Goal: Find specific page/section: Find specific page/section

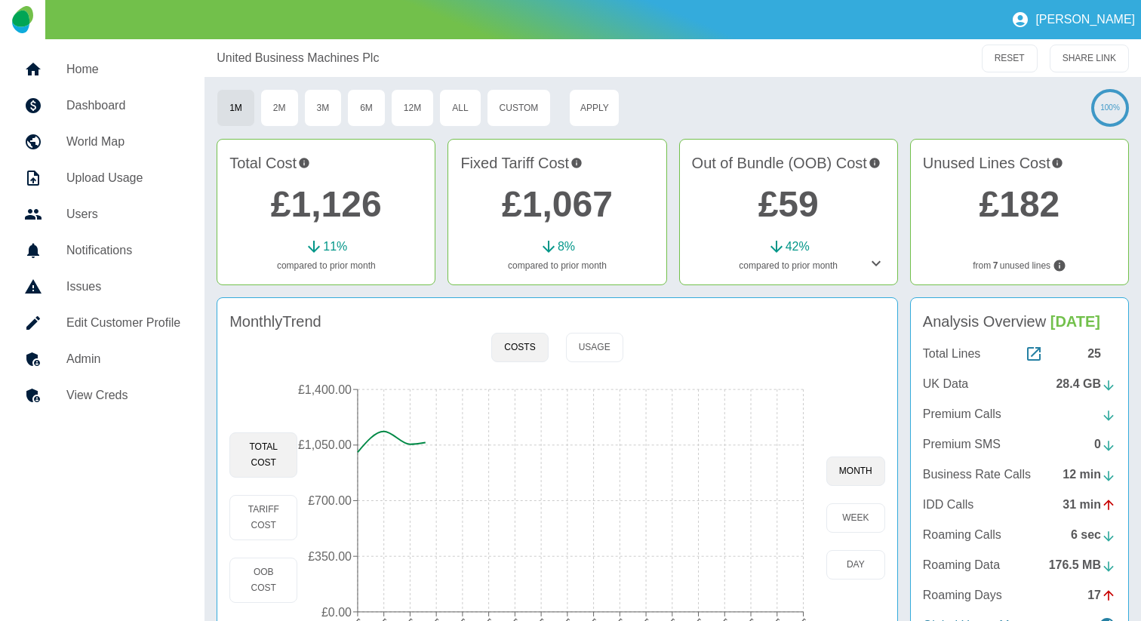
click at [873, 263] on icon at bounding box center [875, 263] width 9 height 5
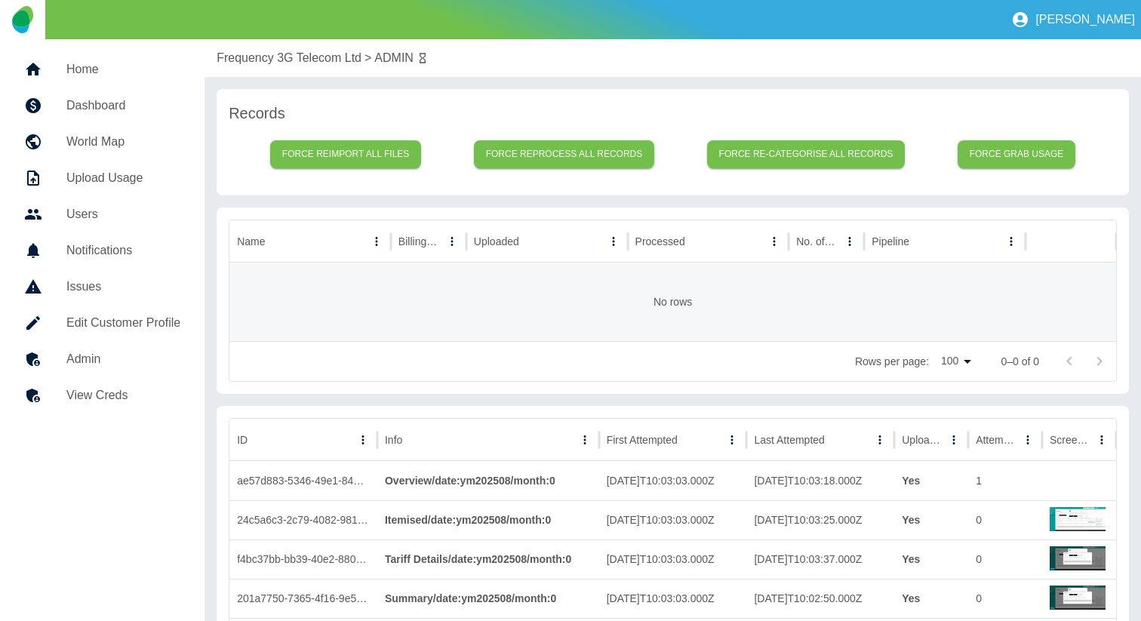
click at [140, 102] on h5 "Dashboard" at bounding box center [123, 106] width 114 height 18
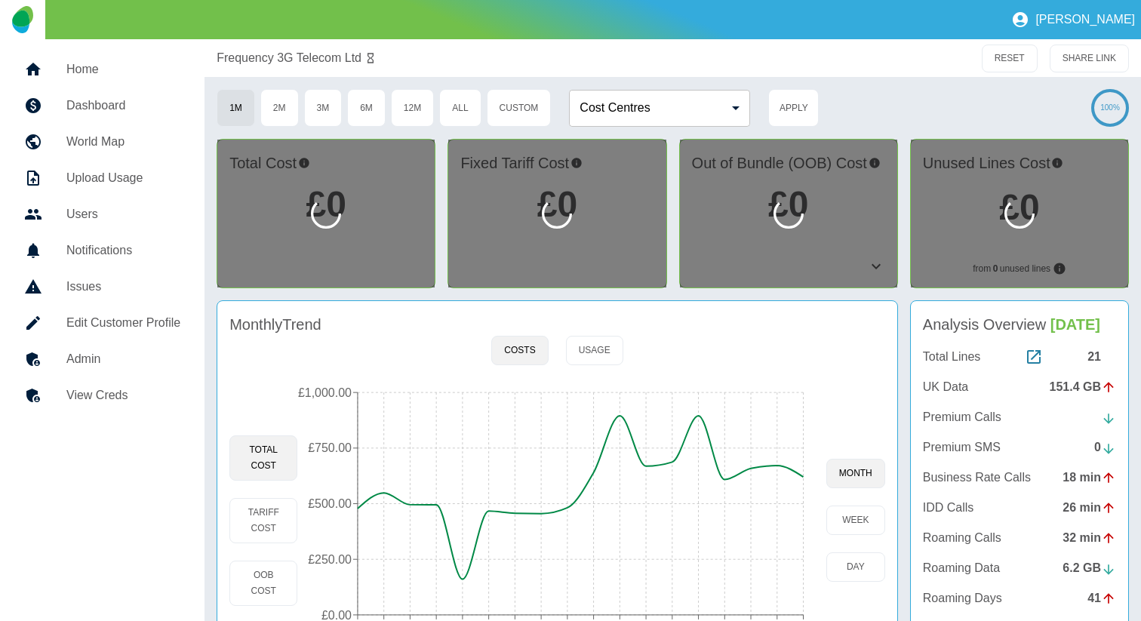
click at [880, 263] on div at bounding box center [788, 214] width 217 height 148
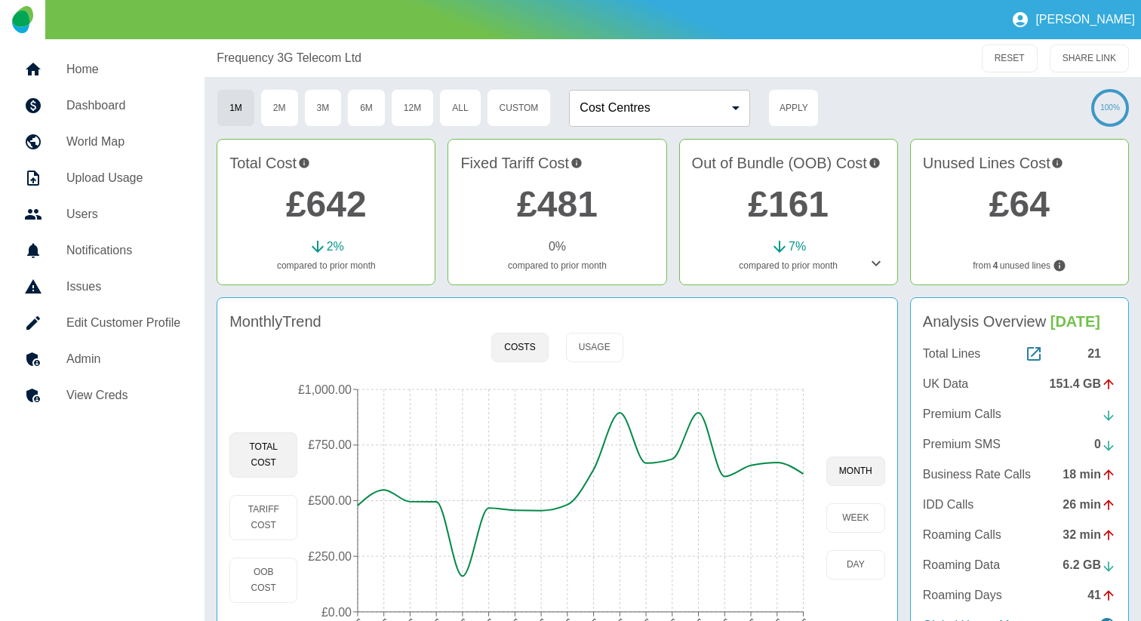
click at [880, 263] on icon at bounding box center [876, 263] width 18 height 18
